Goal: Navigation & Orientation: Find specific page/section

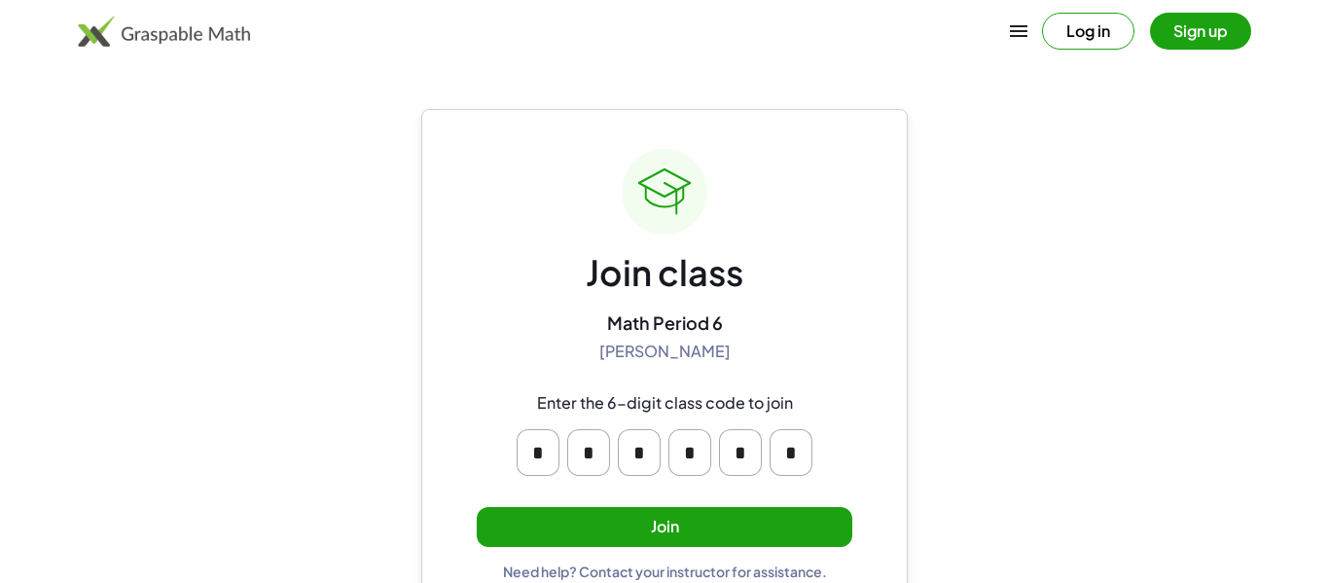
click at [734, 515] on button "Join" at bounding box center [665, 527] width 376 height 40
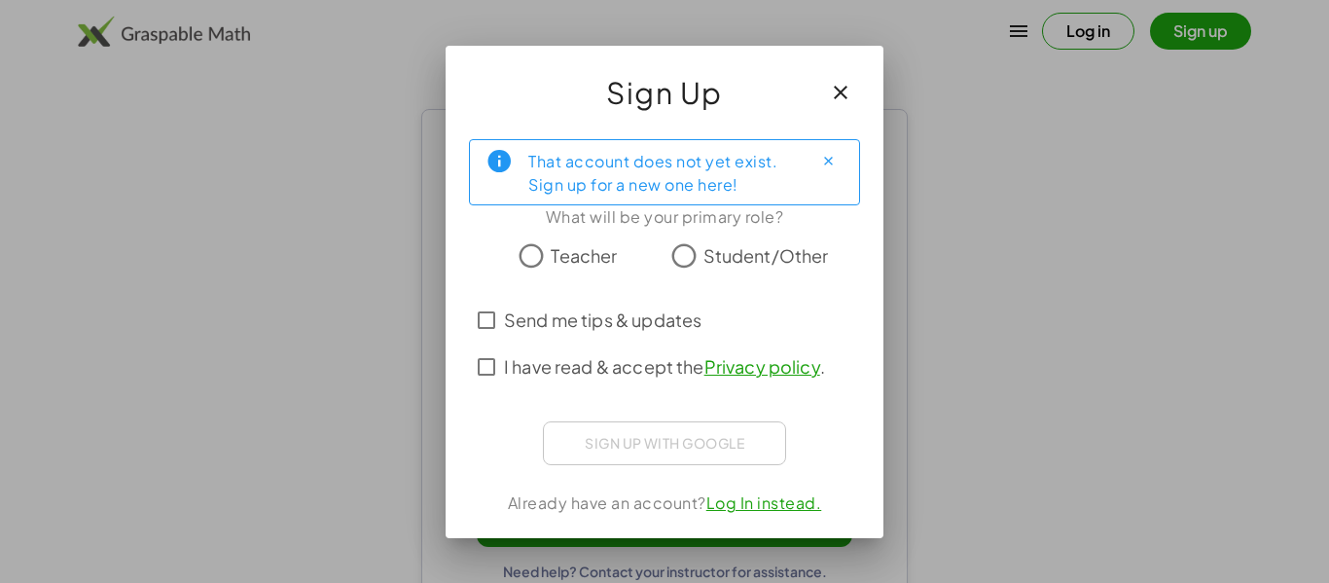
click at [668, 376] on span "I have read & accept the Privacy policy ." at bounding box center [664, 366] width 321 height 26
click at [665, 364] on span "I have read & accept the Privacy policy ." at bounding box center [664, 366] width 321 height 26
click at [673, 355] on span "I have read & accept the Privacy policy ." at bounding box center [664, 366] width 321 height 26
click at [724, 248] on span "Student/Other" at bounding box center [767, 255] width 126 height 26
click at [585, 364] on span "I have read & accept the Privacy policy ." at bounding box center [664, 366] width 321 height 26
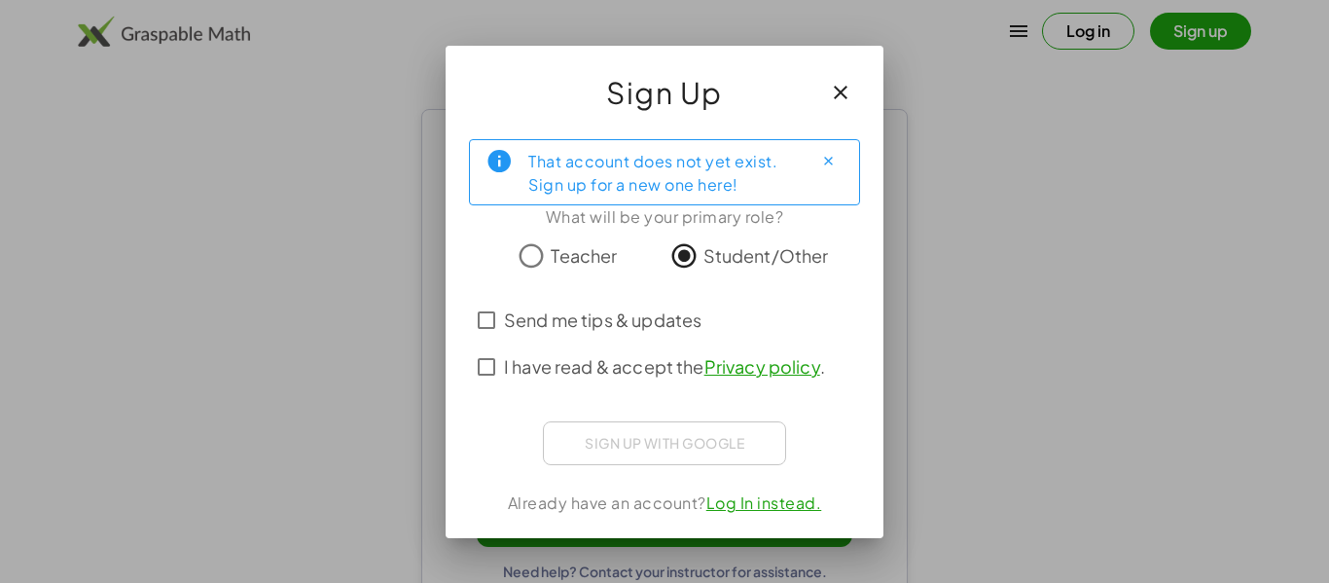
click at [595, 371] on span "I have read & accept the Privacy policy ." at bounding box center [664, 366] width 321 height 26
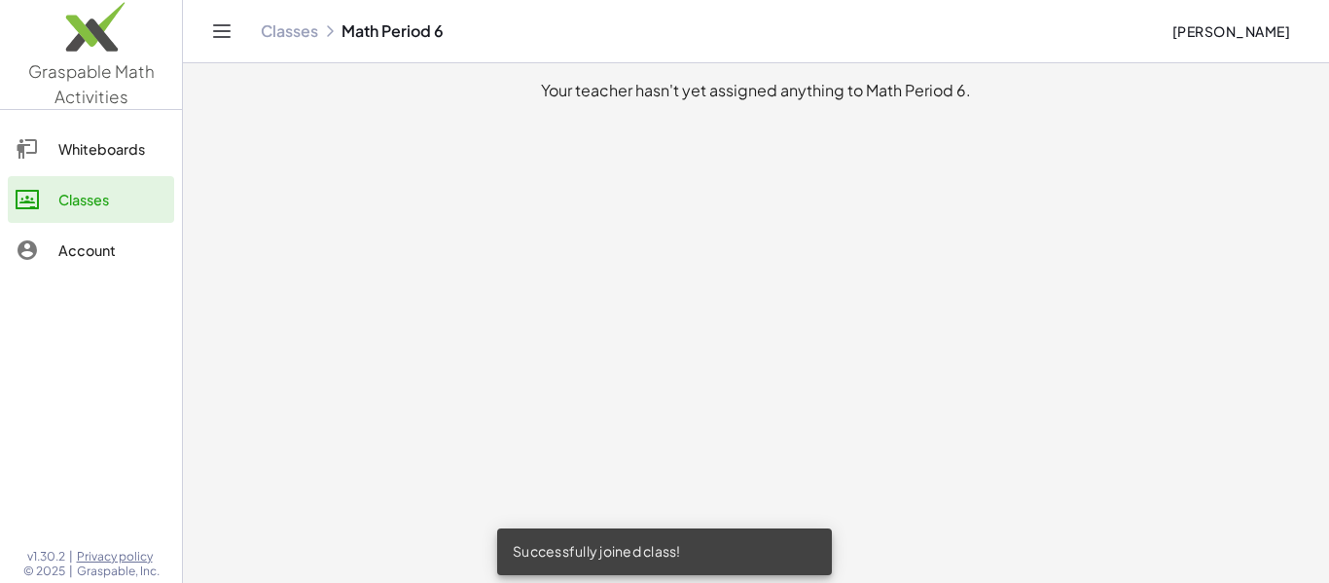
click at [67, 155] on div "Whiteboards" at bounding box center [112, 148] width 108 height 23
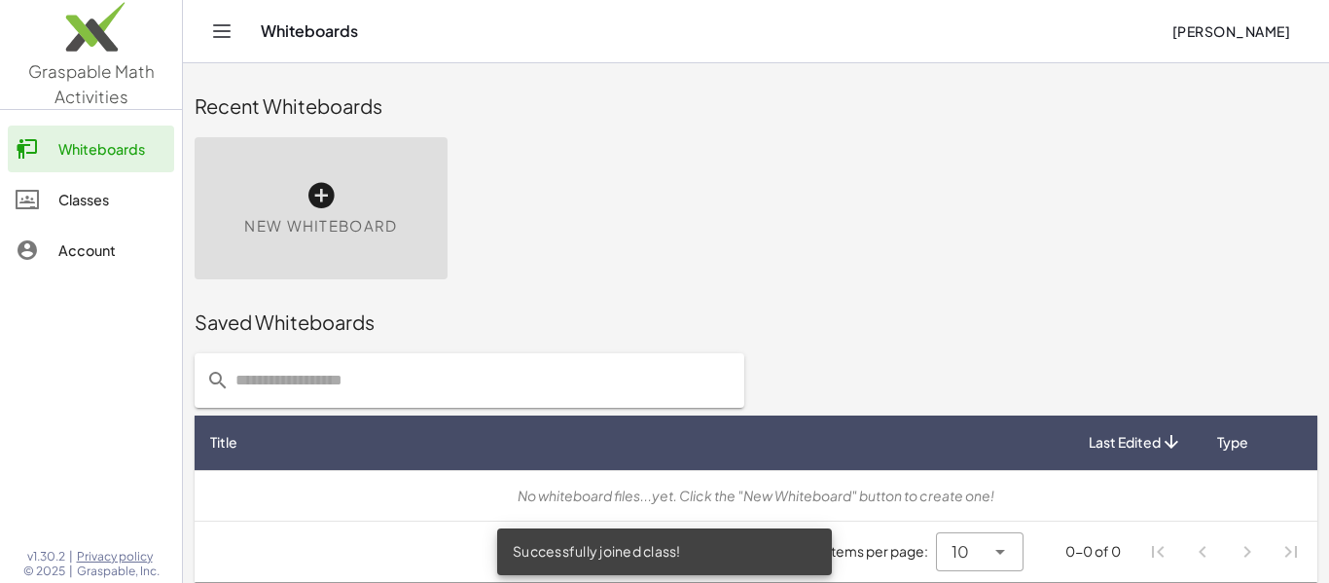
click at [69, 198] on div "Classes" at bounding box center [112, 199] width 108 height 23
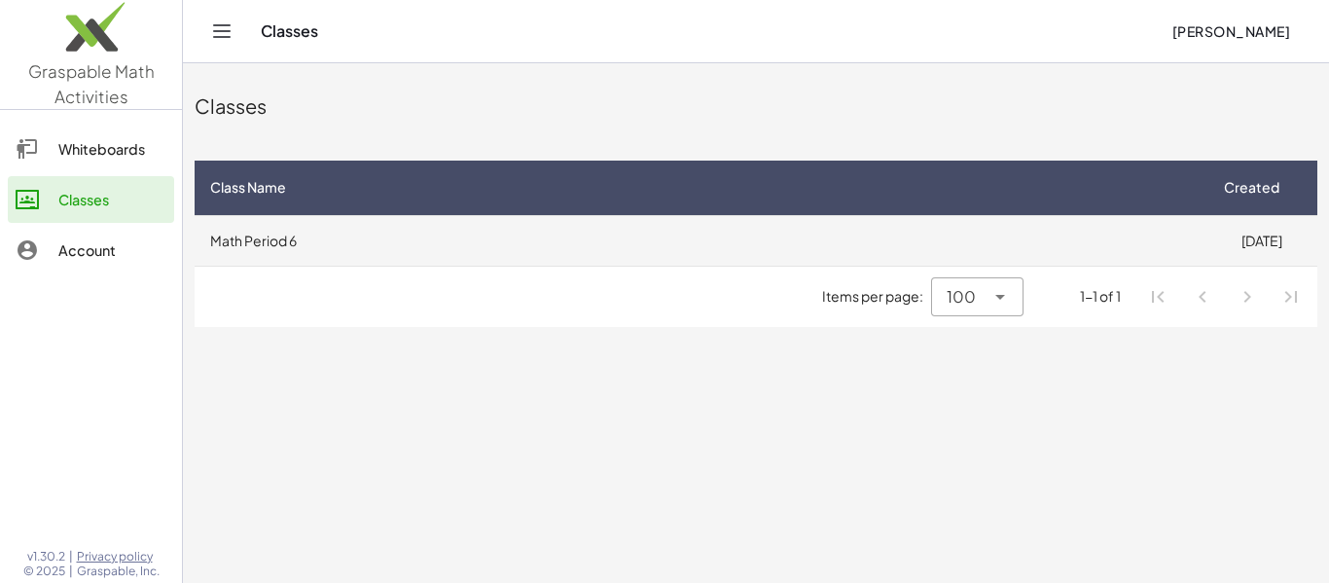
click at [991, 256] on td "Math Period 6" at bounding box center [700, 240] width 1011 height 51
